Goal: Information Seeking & Learning: Check status

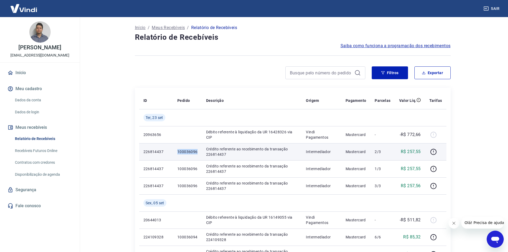
drag, startPoint x: 176, startPoint y: 151, endPoint x: 197, endPoint y: 153, distance: 20.9
click at [197, 153] on td "100036096" at bounding box center [187, 151] width 29 height 17
copy p "100036096"
